Goal: Navigation & Orientation: Find specific page/section

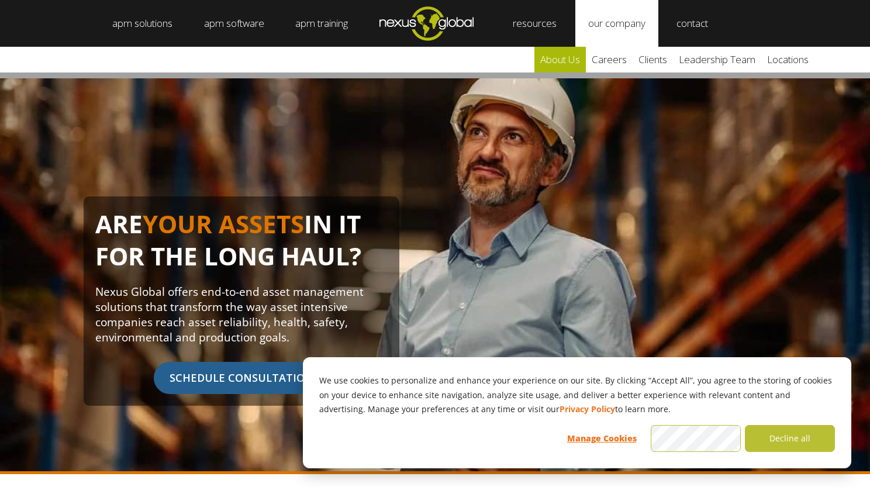
click at [585, 60] on link "about us" at bounding box center [559, 60] width 51 height 26
